Goal: Task Accomplishment & Management: Use online tool/utility

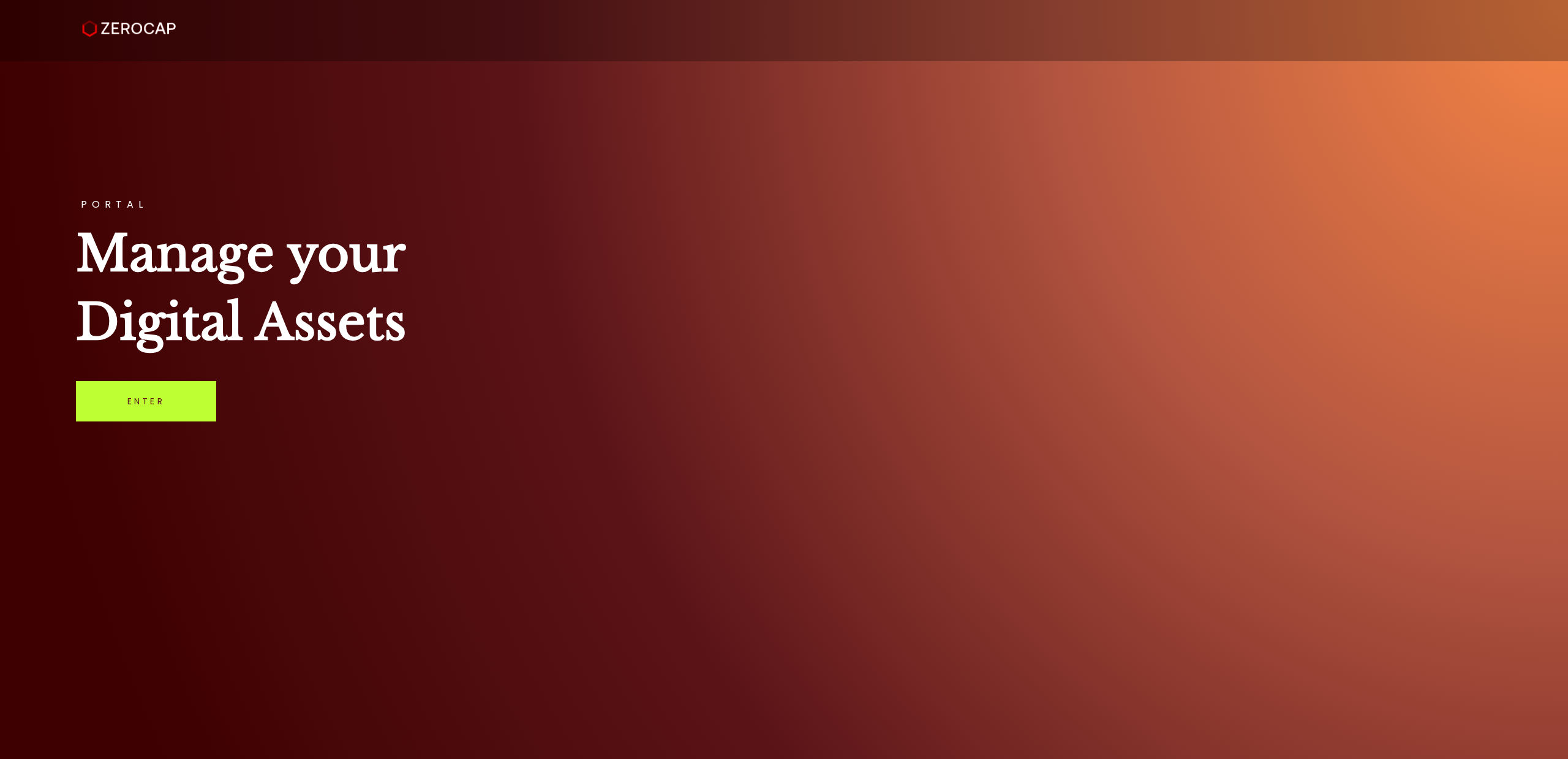
click at [188, 397] on link "Enter" at bounding box center [146, 401] width 140 height 41
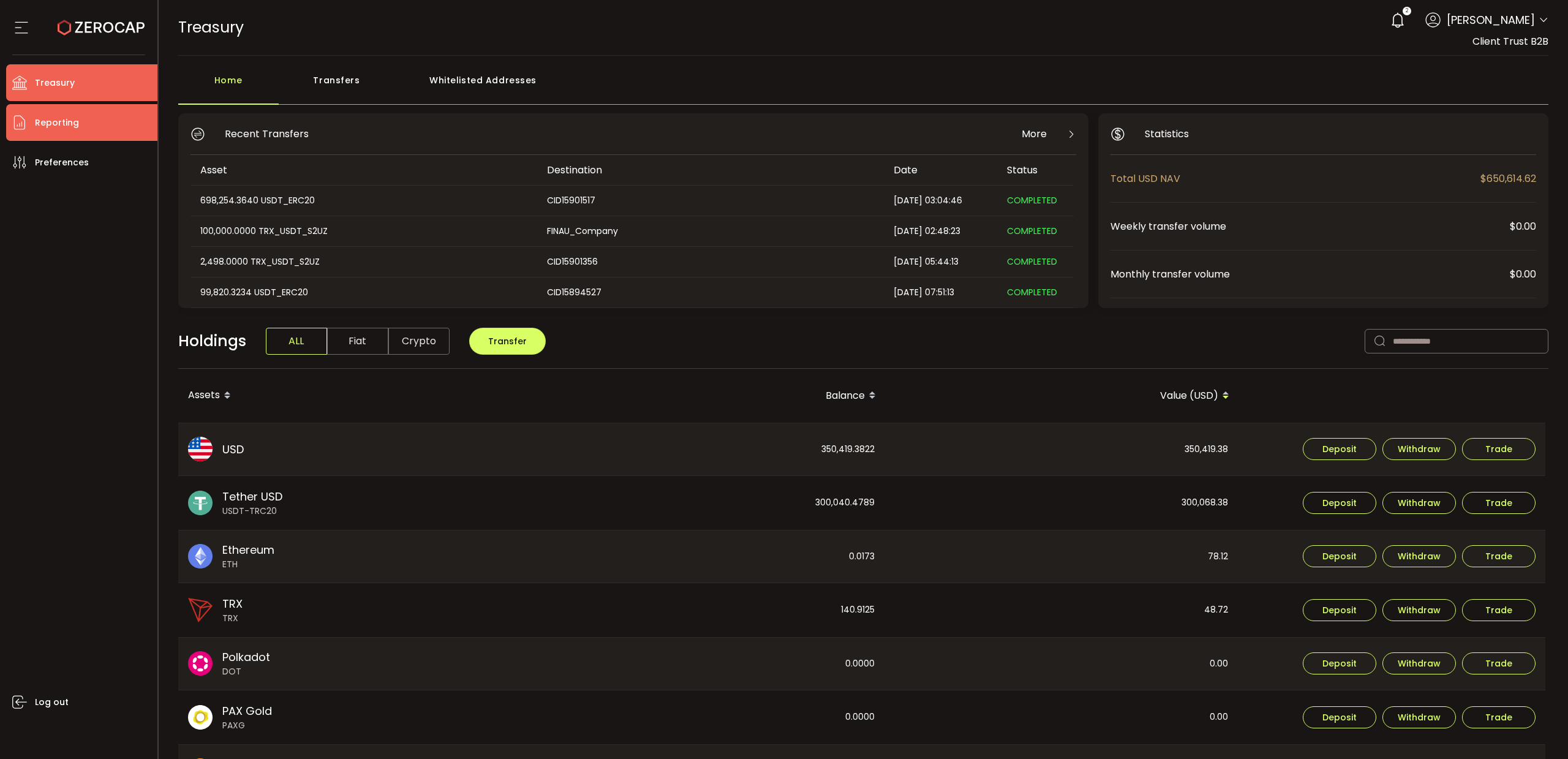
click at [67, 127] on span "Reporting" at bounding box center [57, 123] width 44 height 18
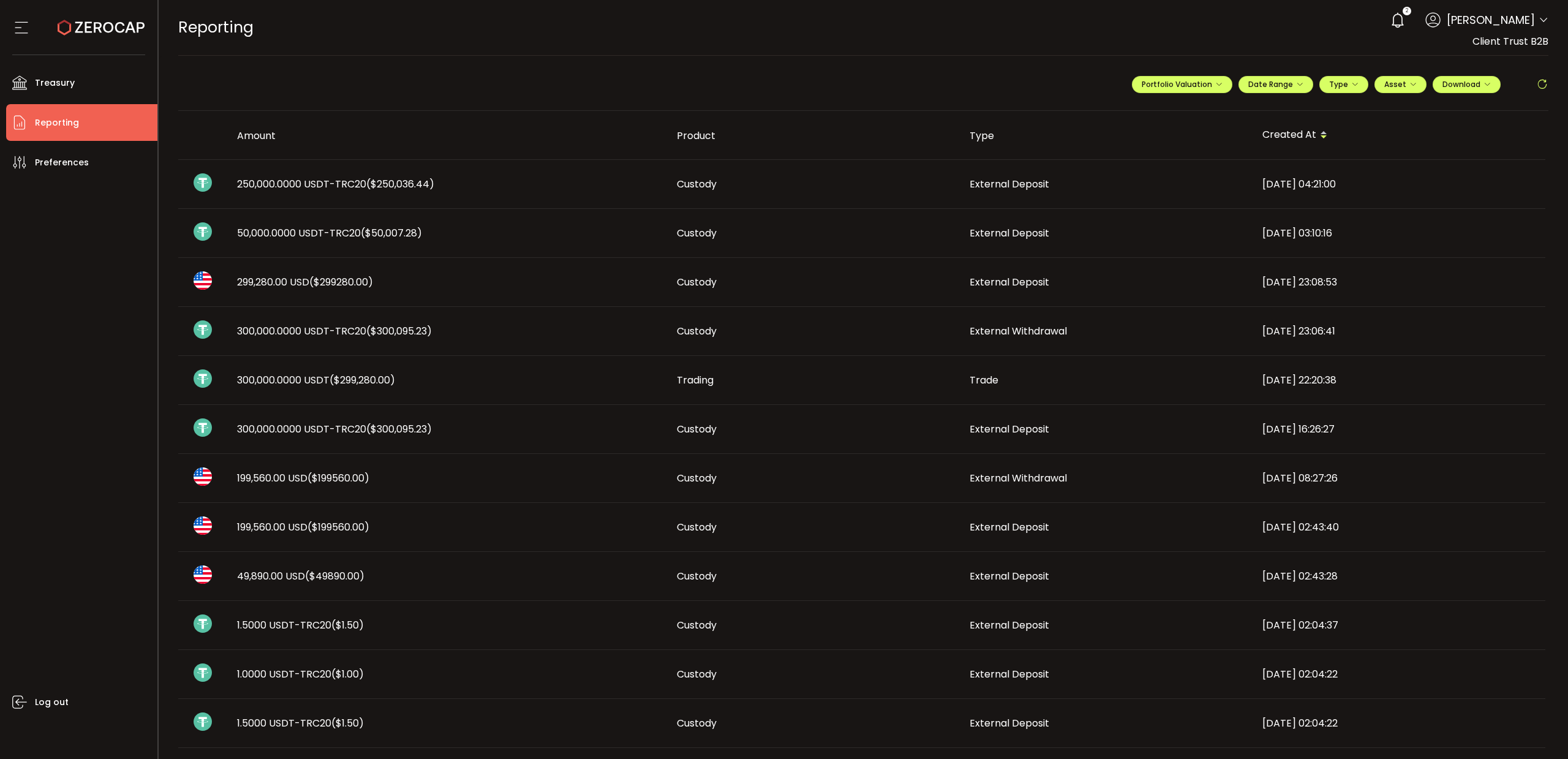
click at [343, 178] on span "250,000.0000 USDT-TRC20 ($250,036.44)" at bounding box center [336, 184] width 197 height 14
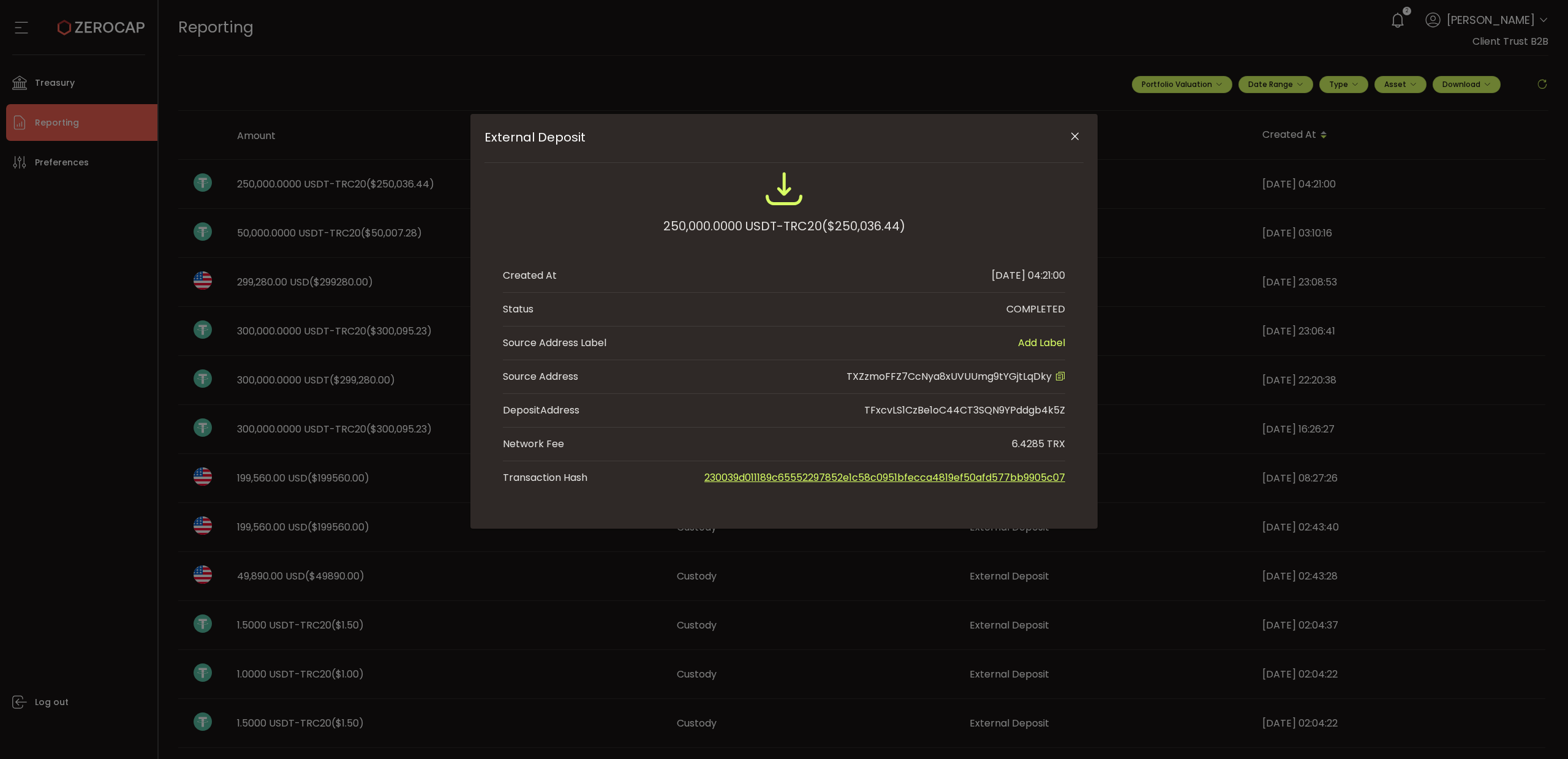
click at [1059, 377] on icon "External Deposit" at bounding box center [1060, 375] width 10 height 10
click at [1079, 139] on icon "Close" at bounding box center [1075, 136] width 12 height 12
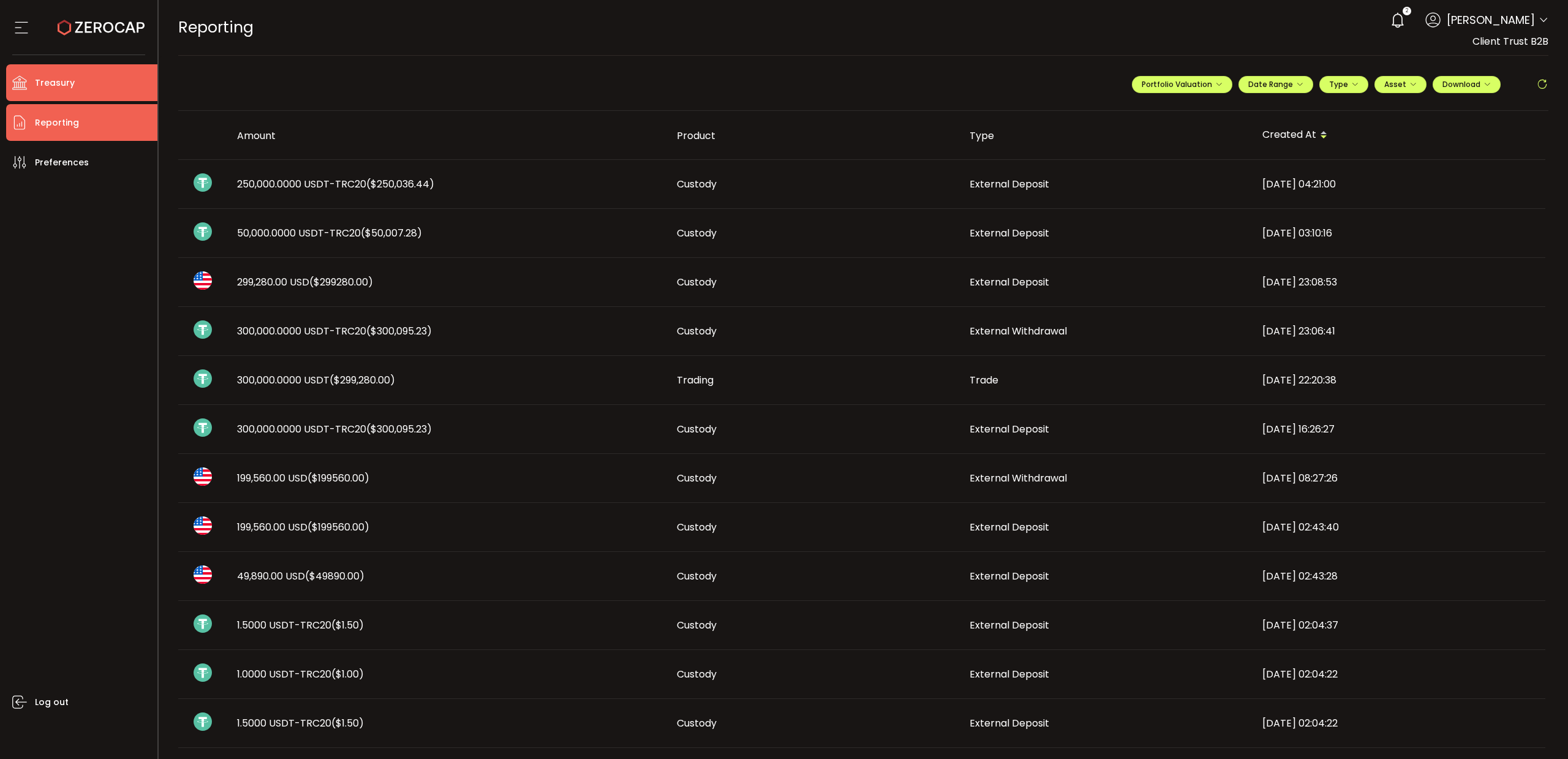
click at [58, 81] on span "Treasury" at bounding box center [55, 83] width 40 height 18
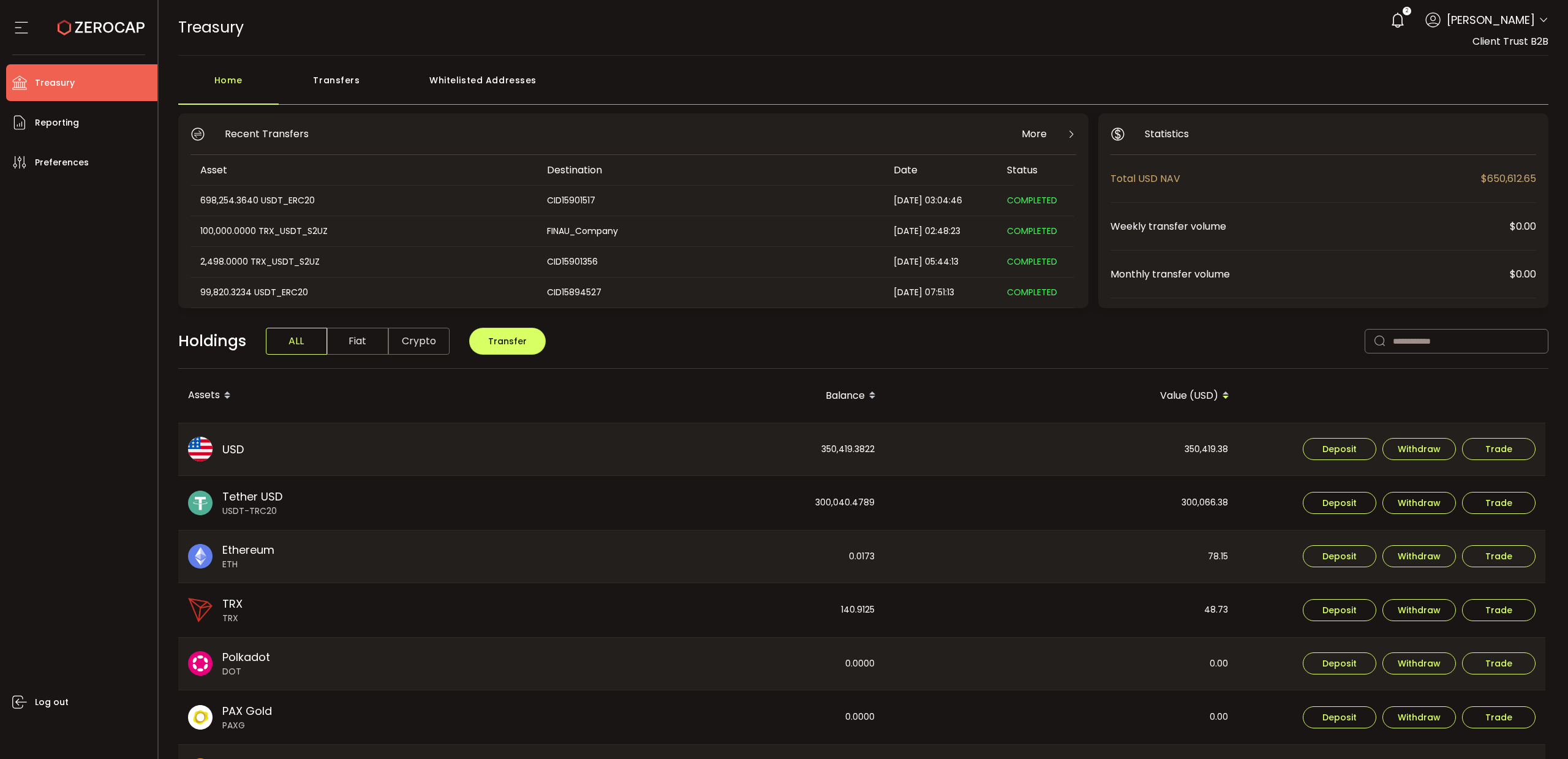
click at [500, 83] on div "Whitelisted Addresses" at bounding box center [483, 86] width 176 height 37
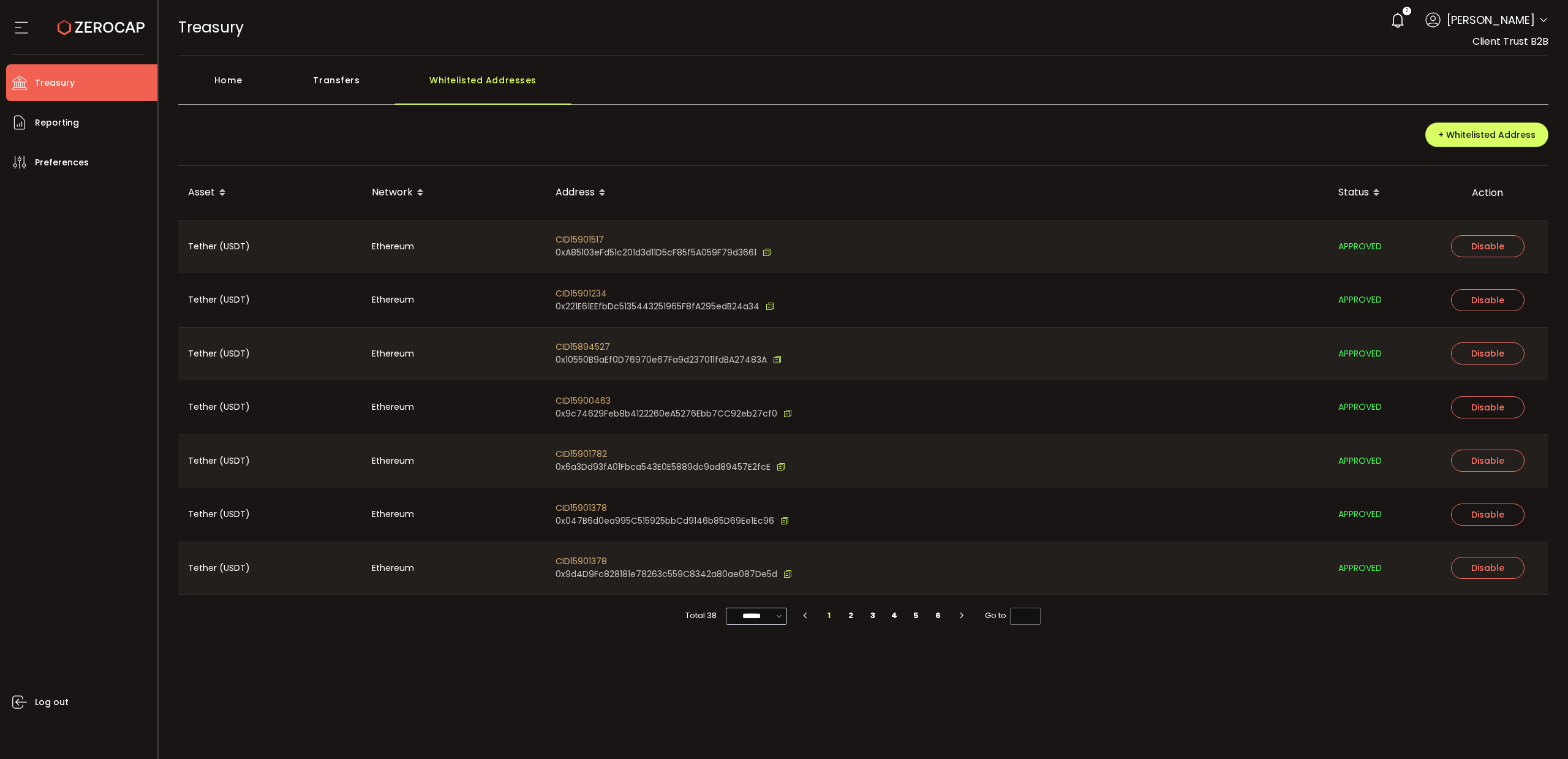
click at [778, 614] on icon at bounding box center [780, 616] width 12 height 14
click at [755, 706] on span "100/page" at bounding box center [758, 708] width 40 height 12
type input "********"
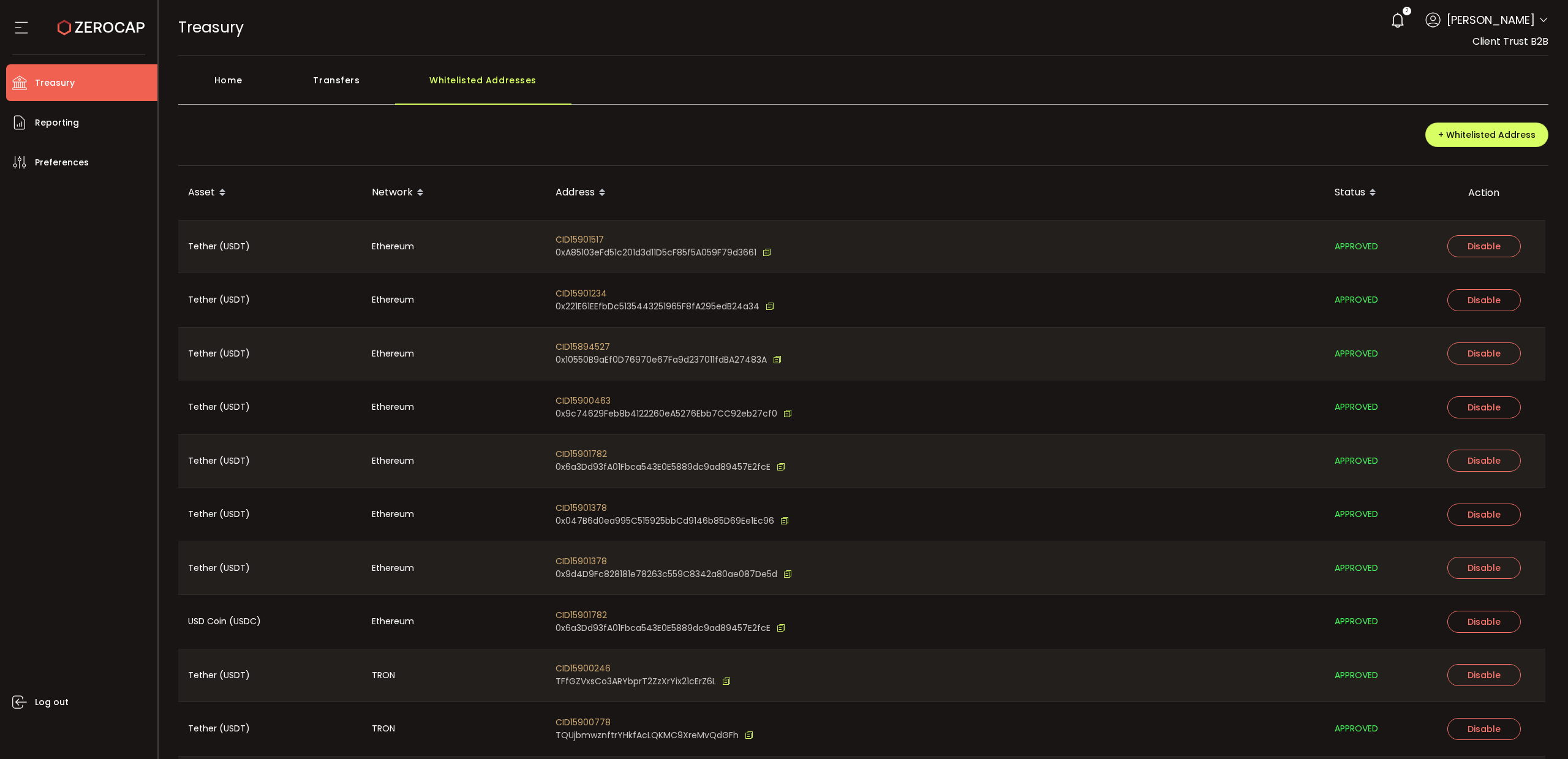
click at [1042, 169] on th "Address" at bounding box center [935, 193] width 779 height 54
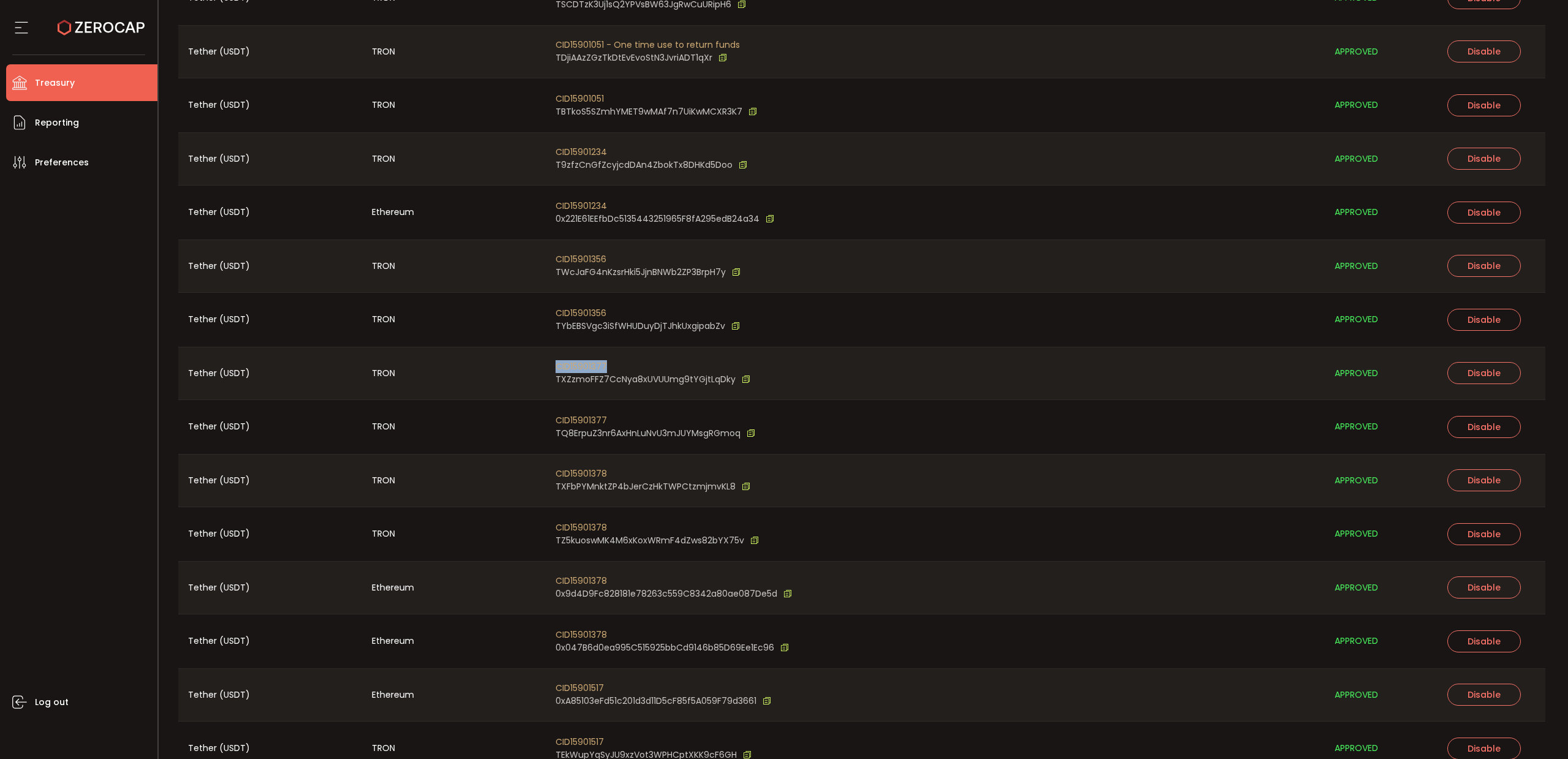
drag, startPoint x: 615, startPoint y: 365, endPoint x: 548, endPoint y: 369, distance: 67.1
click at [549, 368] on div "CID15901377 TXZzmoFFZ7CcNya8xUVUUmg9tYGjtLqDky" at bounding box center [935, 373] width 779 height 53
copy span "CID15901377"
